Goal: Information Seeking & Learning: Learn about a topic

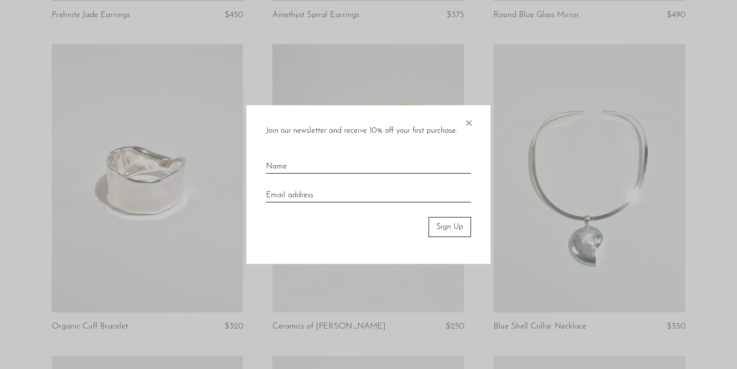
scroll to position [358, 0]
click at [468, 117] on span "×" at bounding box center [469, 120] width 10 height 31
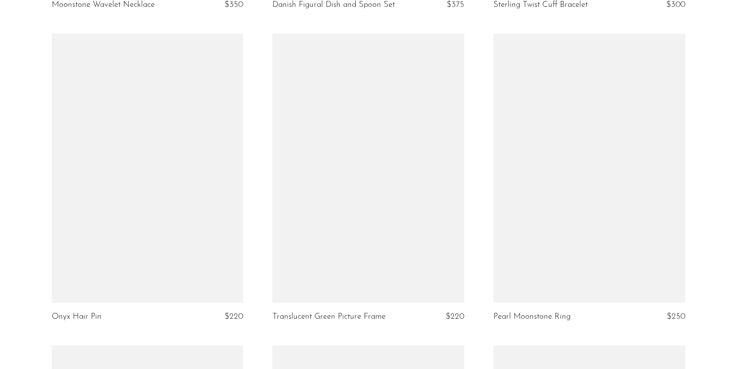
scroll to position [2569, 0]
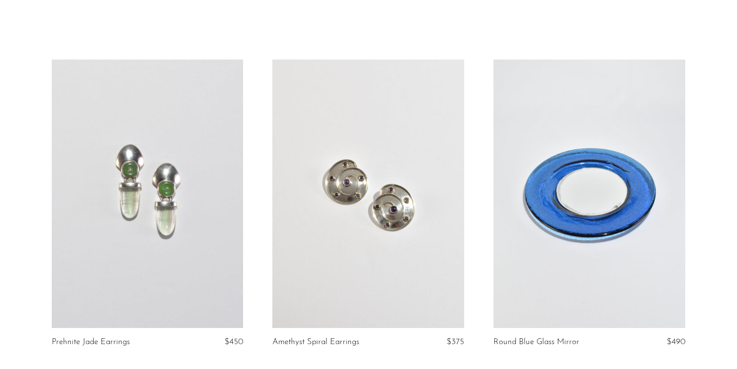
scroll to position [0, 0]
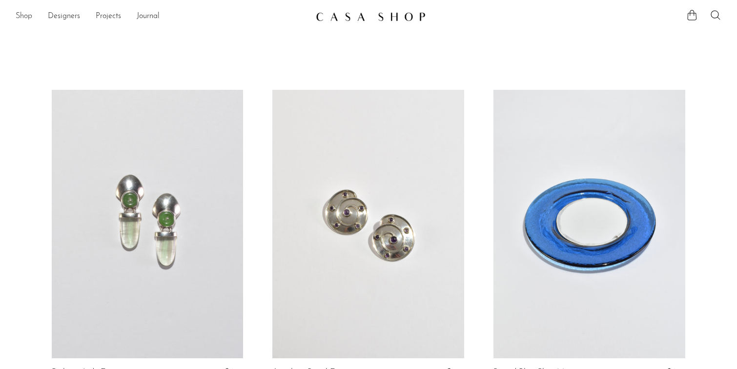
click at [26, 15] on link "Shop" at bounding box center [24, 16] width 17 height 13
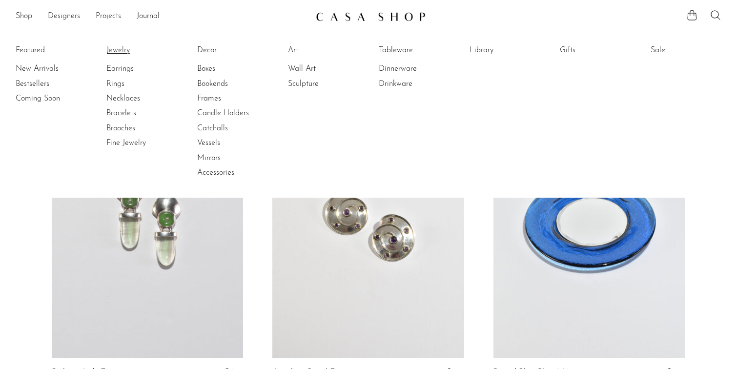
click at [120, 48] on link "Jewelry" at bounding box center [142, 50] width 73 height 11
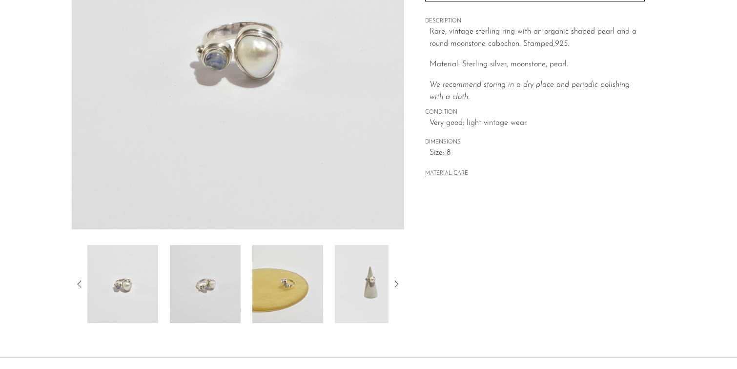
scroll to position [185, 0]
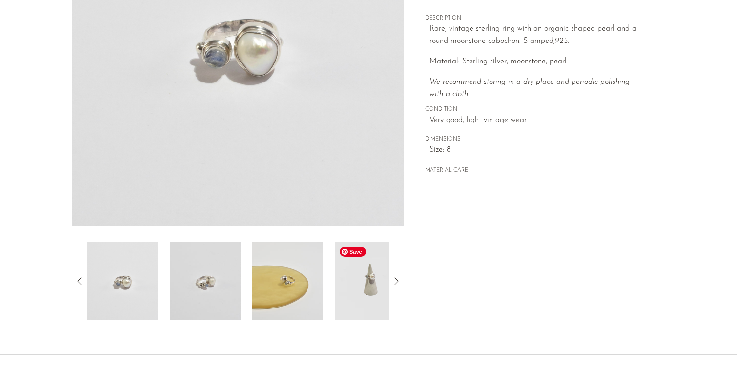
click at [337, 283] on img at bounding box center [370, 281] width 71 height 78
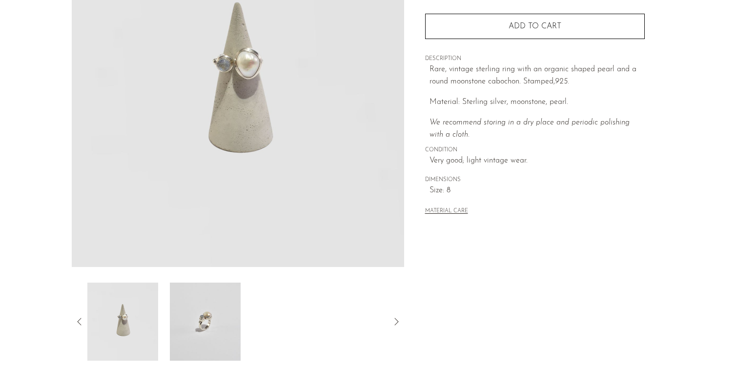
scroll to position [133, 0]
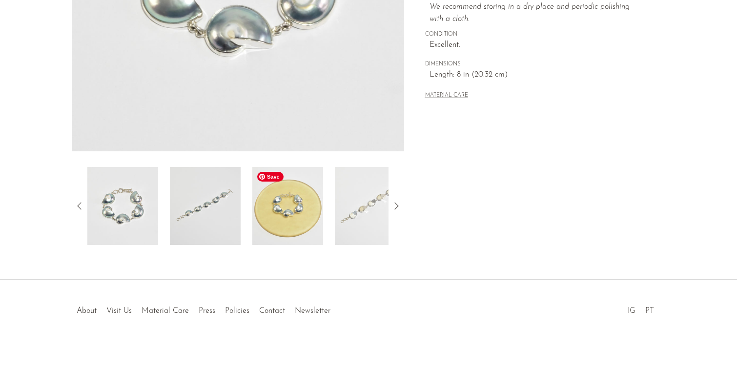
scroll to position [261, 0]
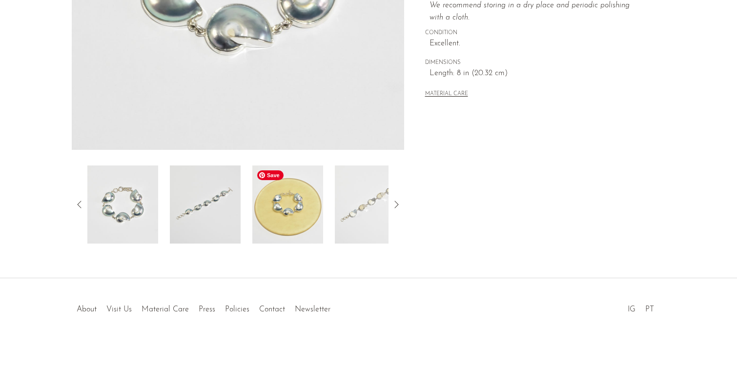
click at [274, 217] on img at bounding box center [287, 205] width 71 height 78
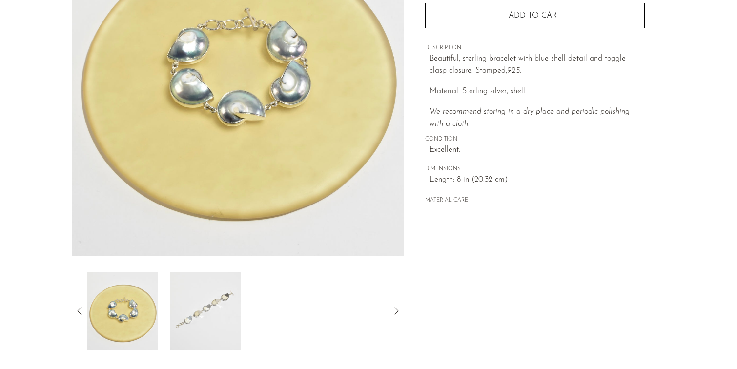
scroll to position [128, 0]
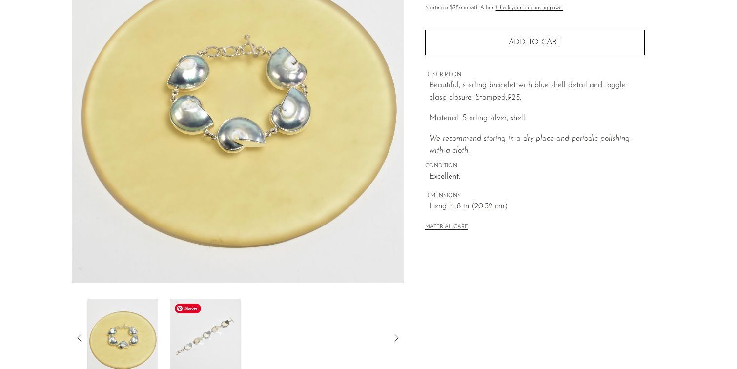
click at [206, 329] on img at bounding box center [205, 338] width 71 height 78
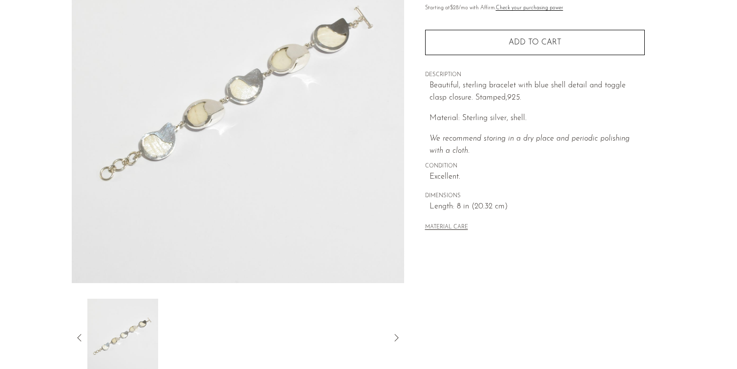
click at [81, 341] on icon at bounding box center [79, 337] width 4 height 7
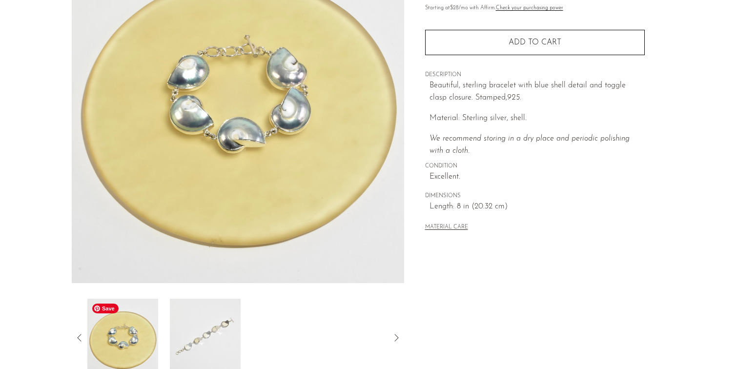
click at [118, 353] on img at bounding box center [122, 338] width 71 height 78
click at [79, 337] on icon at bounding box center [80, 338] width 12 height 12
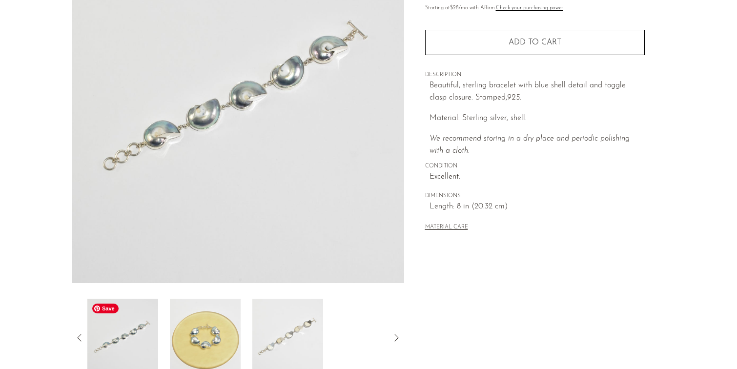
click at [121, 349] on img at bounding box center [122, 338] width 71 height 78
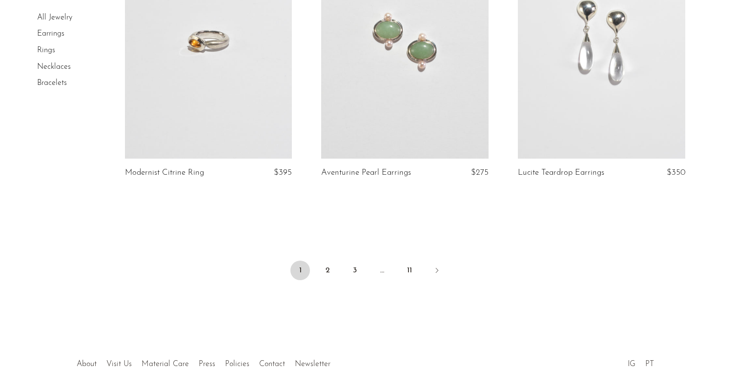
scroll to position [3325, 0]
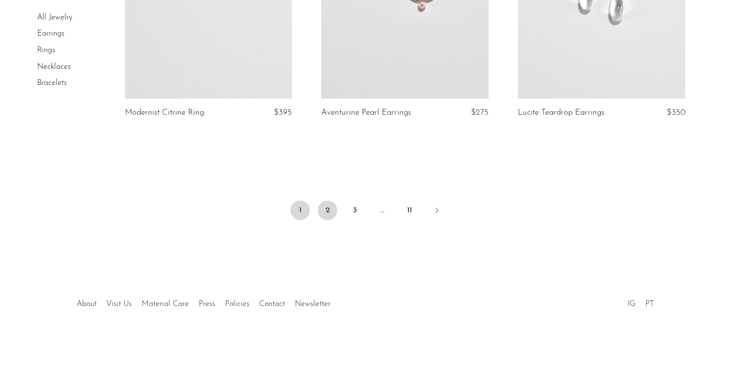
click at [327, 208] on link "2" at bounding box center [328, 211] width 20 height 20
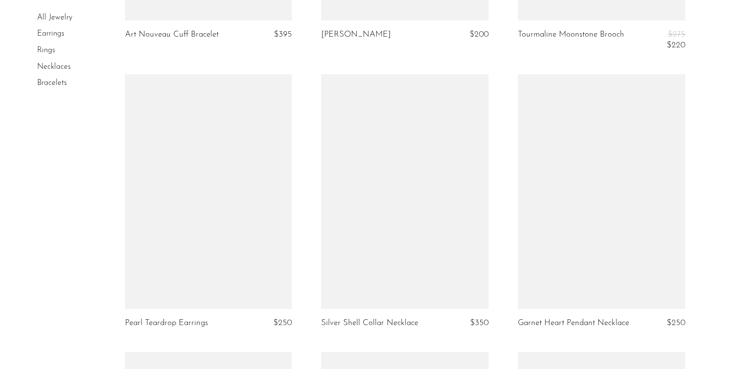
scroll to position [2566, 0]
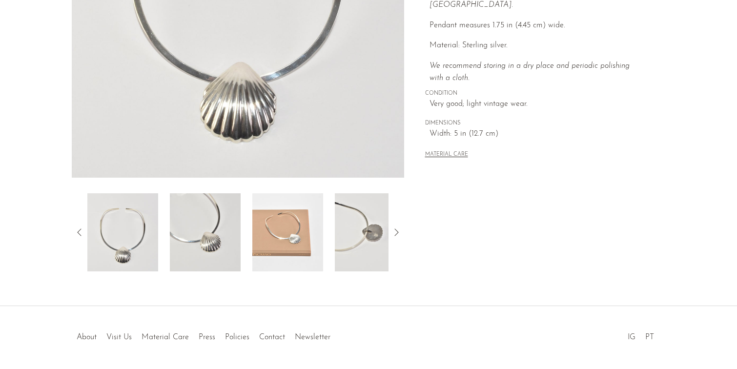
scroll to position [227, 0]
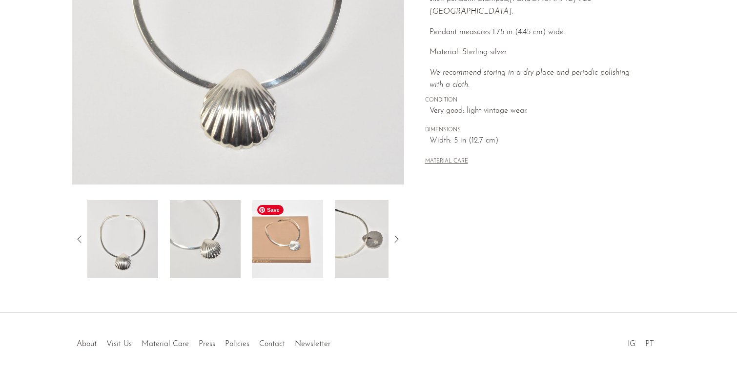
click at [293, 249] on img at bounding box center [287, 239] width 71 height 78
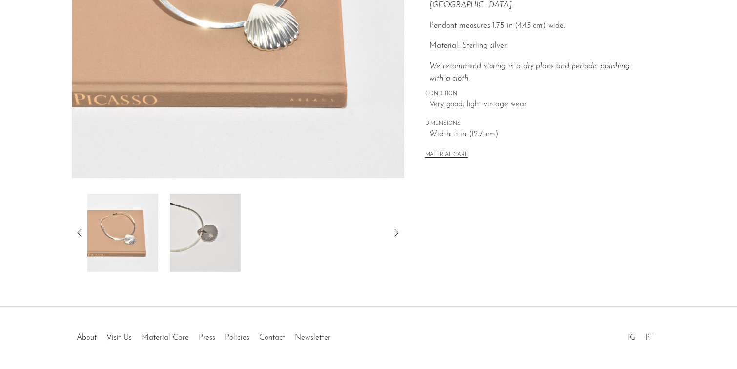
scroll to position [242, 0]
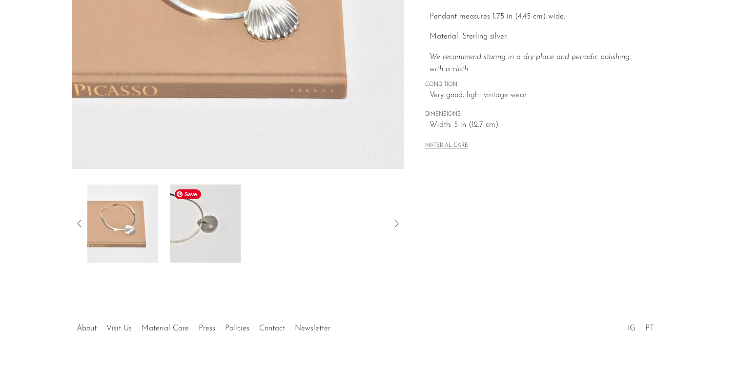
click at [217, 230] on img at bounding box center [205, 224] width 71 height 78
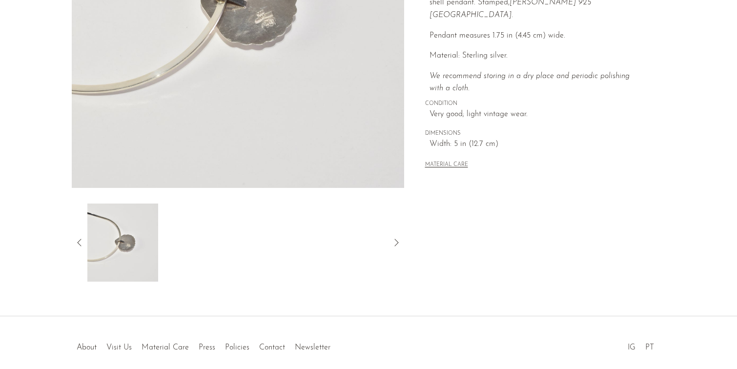
scroll to position [254, 0]
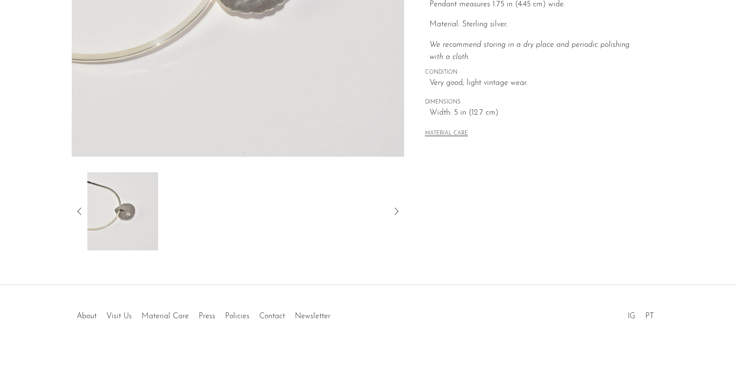
click at [78, 209] on icon at bounding box center [80, 212] width 12 height 12
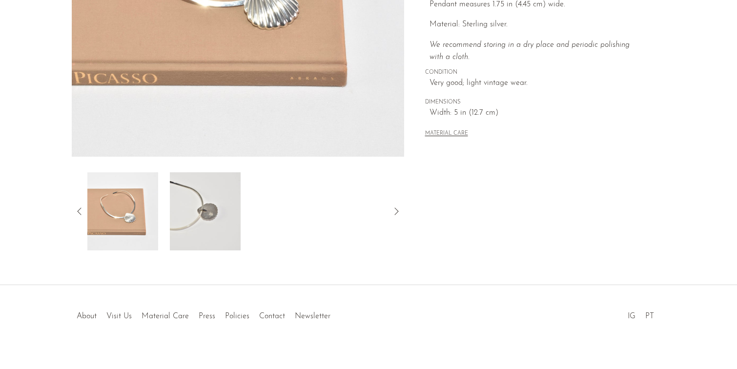
click at [78, 209] on icon at bounding box center [80, 212] width 12 height 12
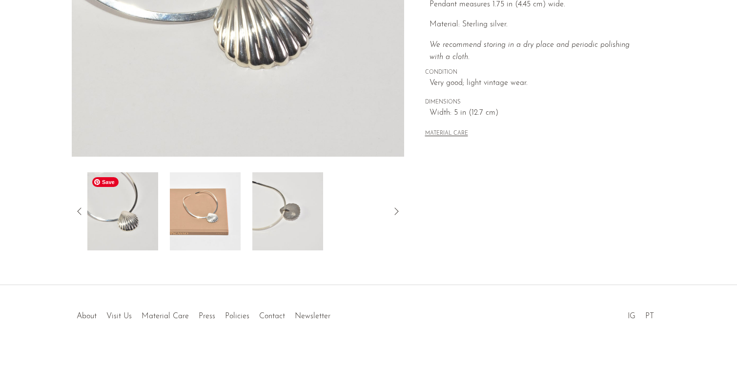
click at [118, 222] on img at bounding box center [122, 211] width 71 height 78
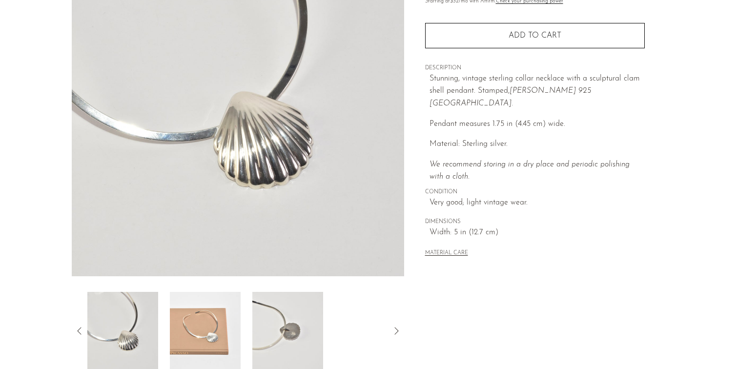
scroll to position [229, 0]
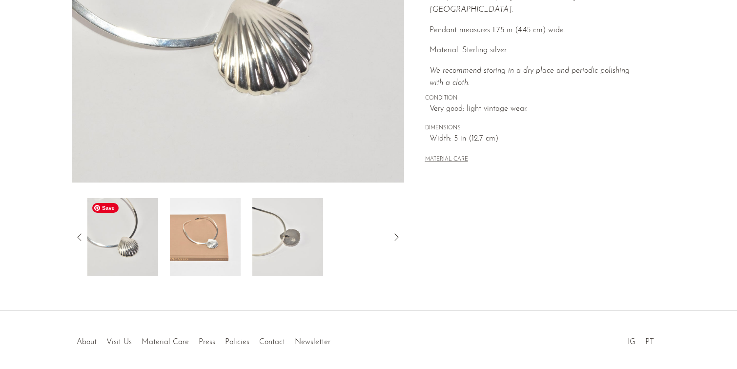
click at [80, 240] on icon at bounding box center [80, 237] width 12 height 12
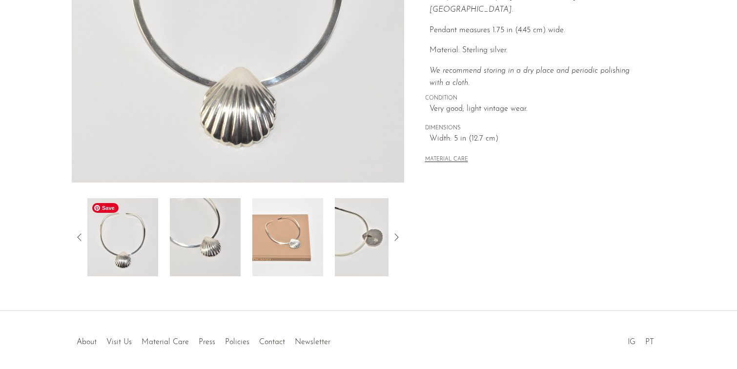
scroll to position [223, 0]
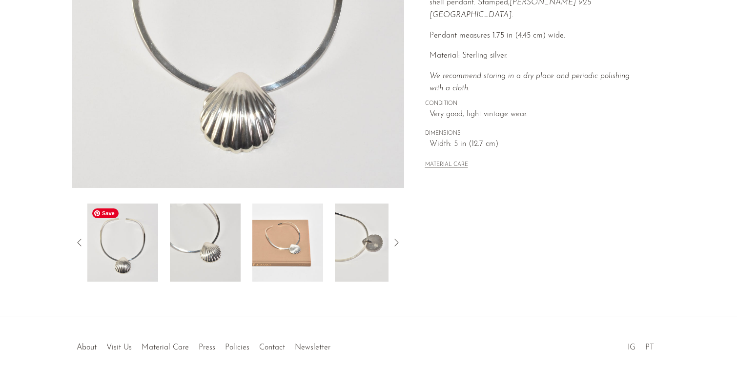
click at [130, 253] on img at bounding box center [122, 243] width 71 height 78
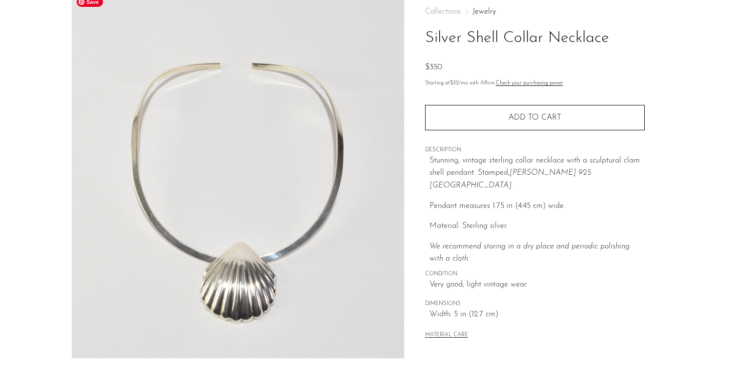
scroll to position [57, 0]
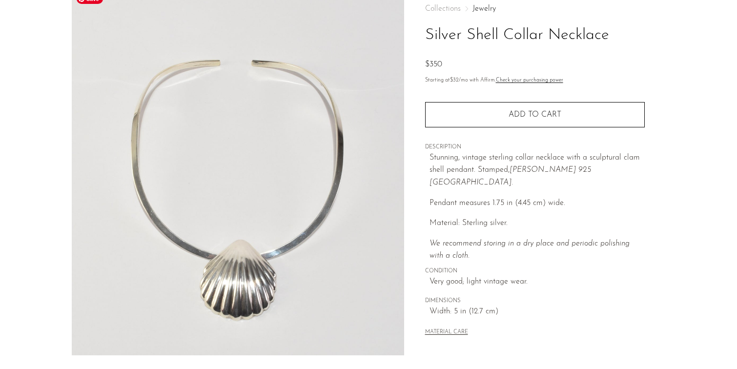
scroll to position [43, 0]
